Goal: Task Accomplishment & Management: Use online tool/utility

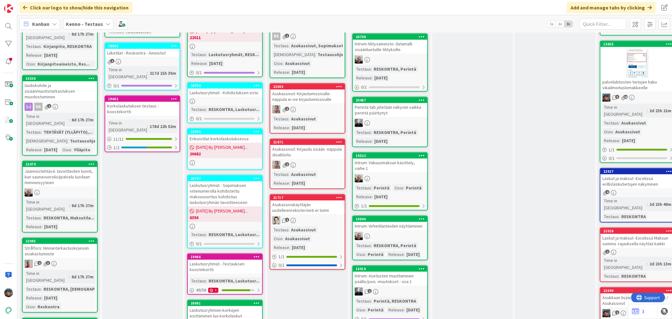
scroll to position [385, 0]
click at [75, 188] on div at bounding box center [60, 192] width 74 height 8
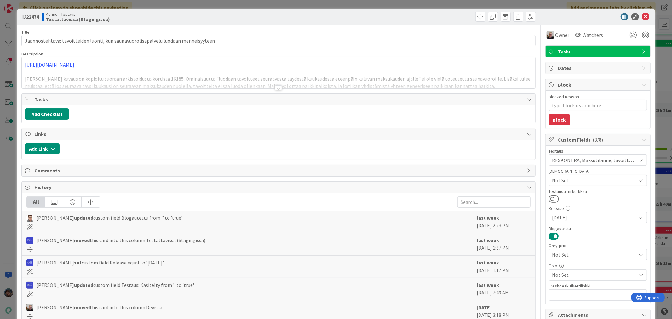
click at [275, 88] on div at bounding box center [278, 87] width 7 height 5
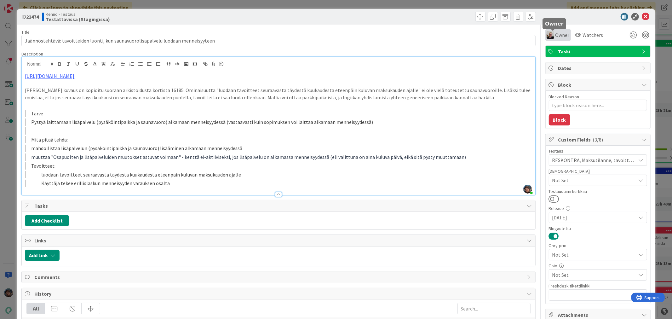
click at [549, 35] on div "Owner" at bounding box center [557, 35] width 23 height 8
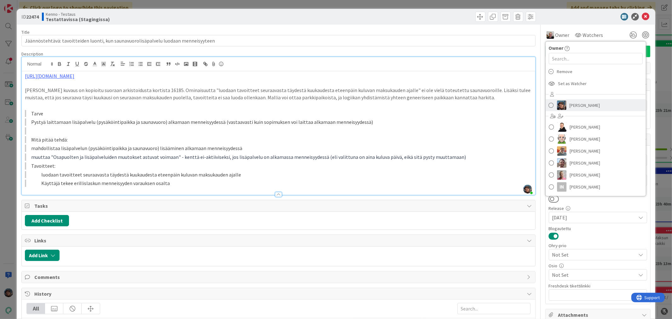
click at [557, 105] on img at bounding box center [561, 104] width 9 height 9
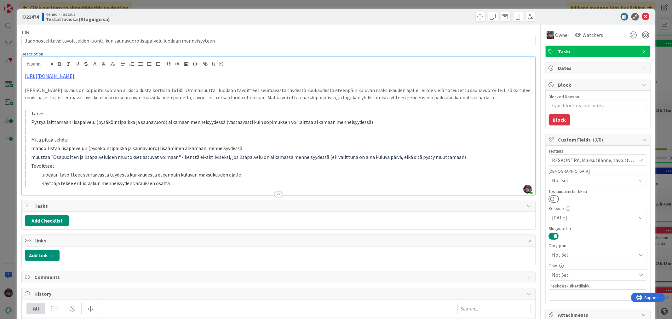
click at [183, 184] on blockquote "Käyttäjä tekee erillislaskun menneisyyden varauksen osalta" at bounding box center [278, 182] width 507 height 7
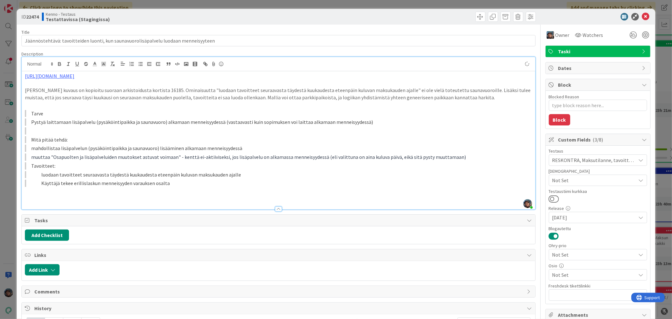
type textarea "x"
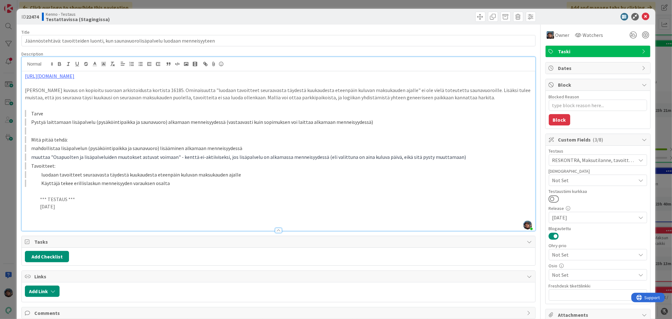
drag, startPoint x: 40, startPoint y: 197, endPoint x: 77, endPoint y: 208, distance: 38.8
click at [77, 208] on div "https://github.com/pandiafi/kenno/pull/8154 Allaoleva kuvaus on kopioitu suoraa…" at bounding box center [278, 150] width 513 height 159
click at [44, 220] on p at bounding box center [278, 220] width 507 height 7
drag, startPoint x: 230, startPoint y: 221, endPoint x: 249, endPoint y: 220, distance: 18.6
click at [249, 220] on li "tämä liittyy korttiin 21960 -> siellä on tehty bugikortti liittyen varauksen al…" at bounding box center [281, 220] width 499 height 7
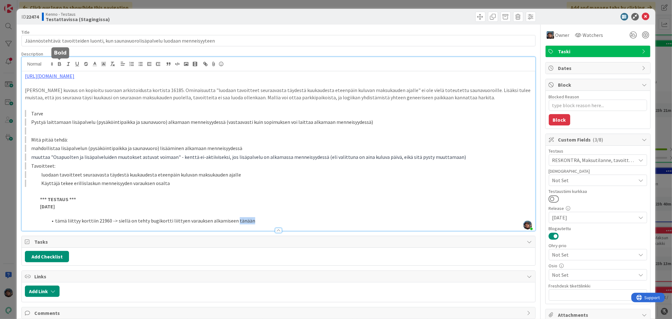
click at [59, 64] on icon "button" at bounding box center [60, 64] width 6 height 6
click at [176, 161] on div "https://github.com/pandiafi/kenno/pull/8154 Allaoleva kuvaus on kopioitu suoraa…" at bounding box center [278, 150] width 513 height 159
click at [475, 17] on span at bounding box center [480, 17] width 10 height 10
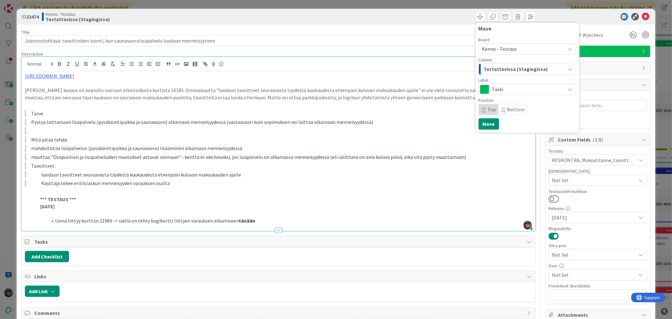
click at [509, 68] on span "Testattavissa (Stagingissa)" at bounding box center [516, 69] width 64 height 8
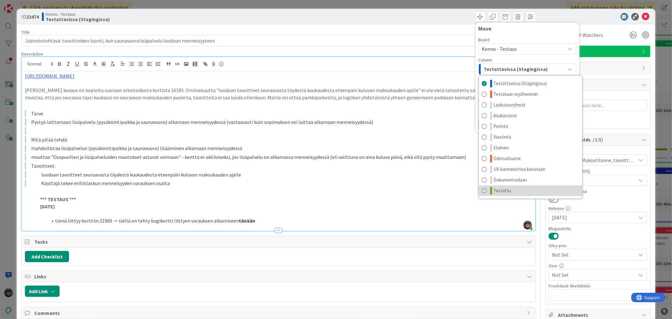
click at [519, 186] on link "Testattu" at bounding box center [530, 190] width 103 height 11
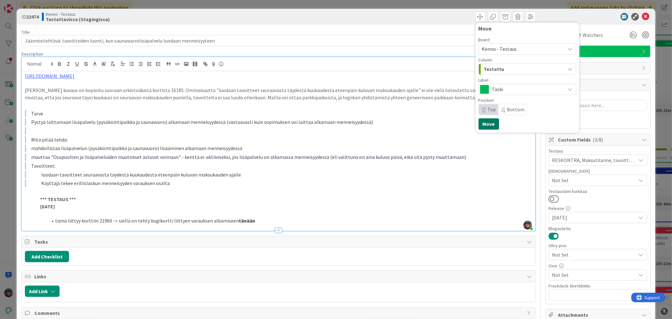
click at [487, 123] on button "Move" at bounding box center [488, 123] width 20 height 11
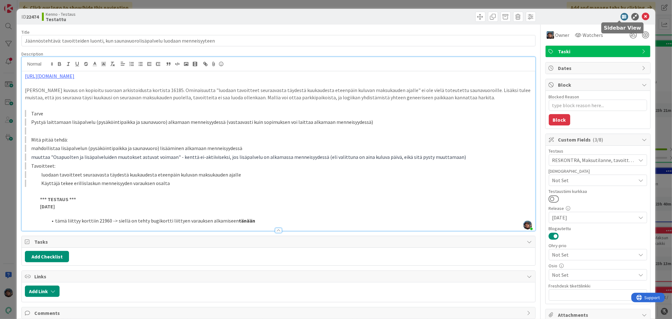
type textarea "x"
click at [642, 14] on icon at bounding box center [646, 17] width 8 height 8
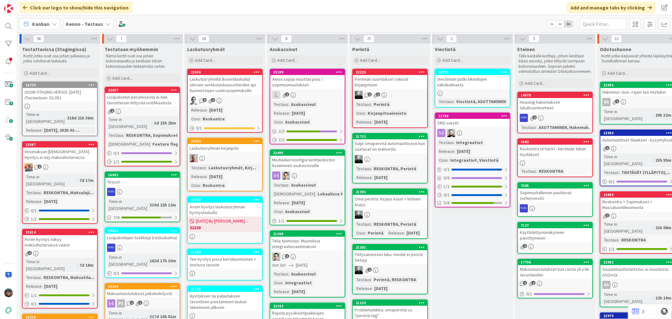
click at [85, 24] on b "Kenno - Testaus" at bounding box center [84, 24] width 37 height 6
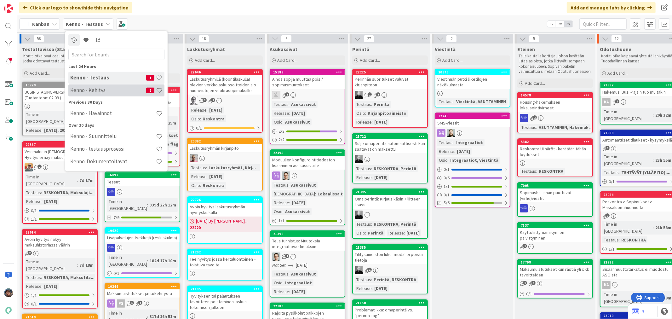
click at [101, 93] on h4 "Kenno - Kehitys" at bounding box center [108, 90] width 76 height 6
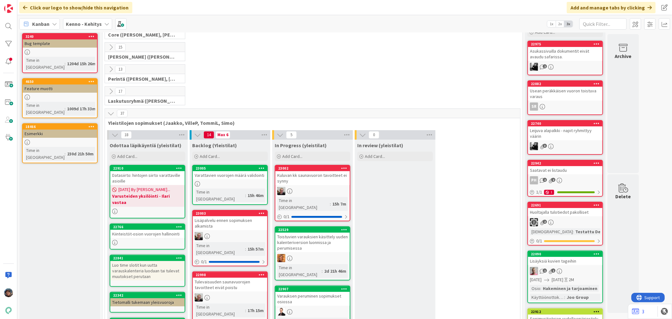
scroll to position [35, 0]
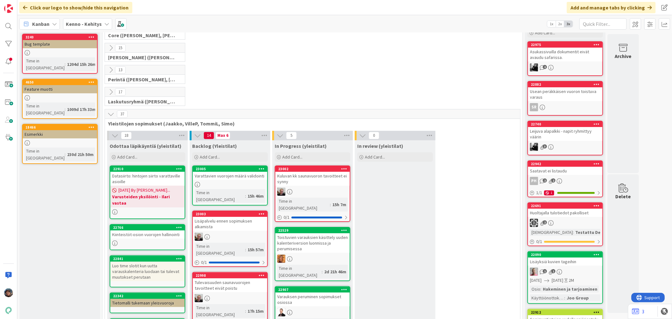
click at [83, 23] on b "Kenno - Kehitys" at bounding box center [84, 24] width 36 height 6
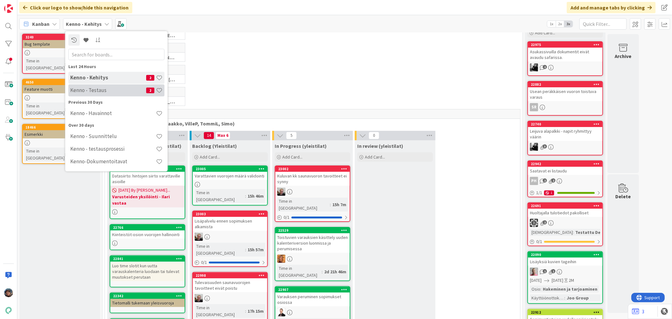
click at [99, 91] on h4 "Kenno - Testaus" at bounding box center [108, 90] width 76 height 6
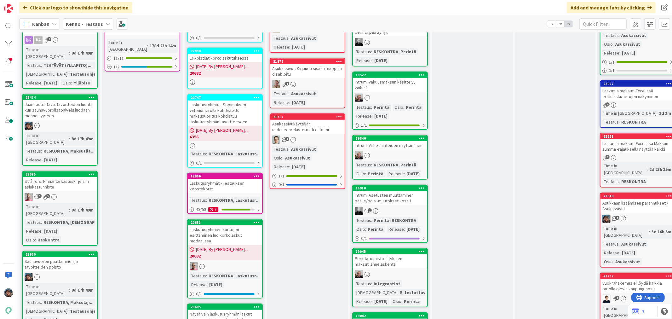
scroll to position [490, 0]
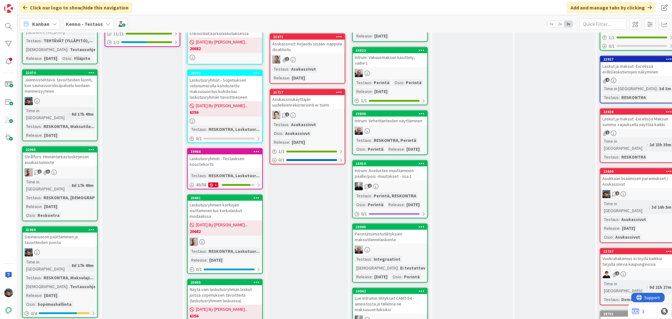
click at [77, 248] on div at bounding box center [60, 252] width 74 height 8
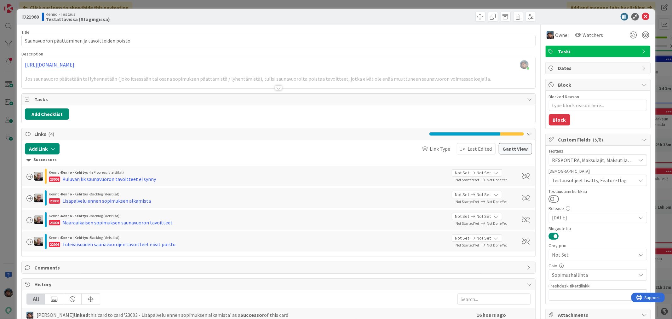
type textarea "x"
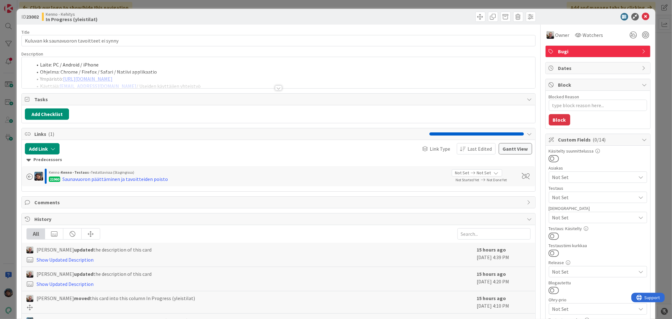
type textarea "x"
click at [275, 89] on div at bounding box center [278, 87] width 7 height 5
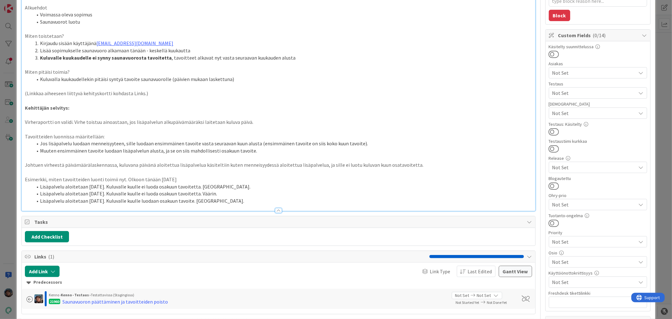
scroll to position [105, 0]
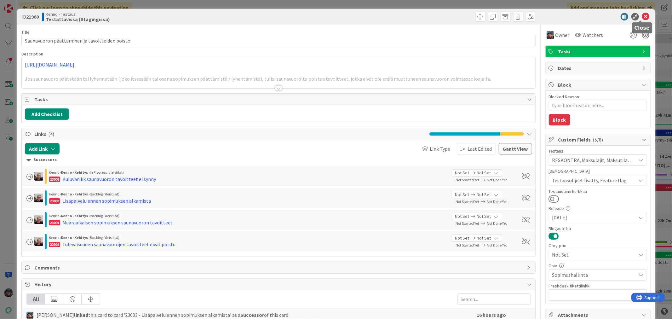
type textarea "x"
click at [642, 17] on icon at bounding box center [646, 17] width 8 height 8
